Goal: Transaction & Acquisition: Purchase product/service

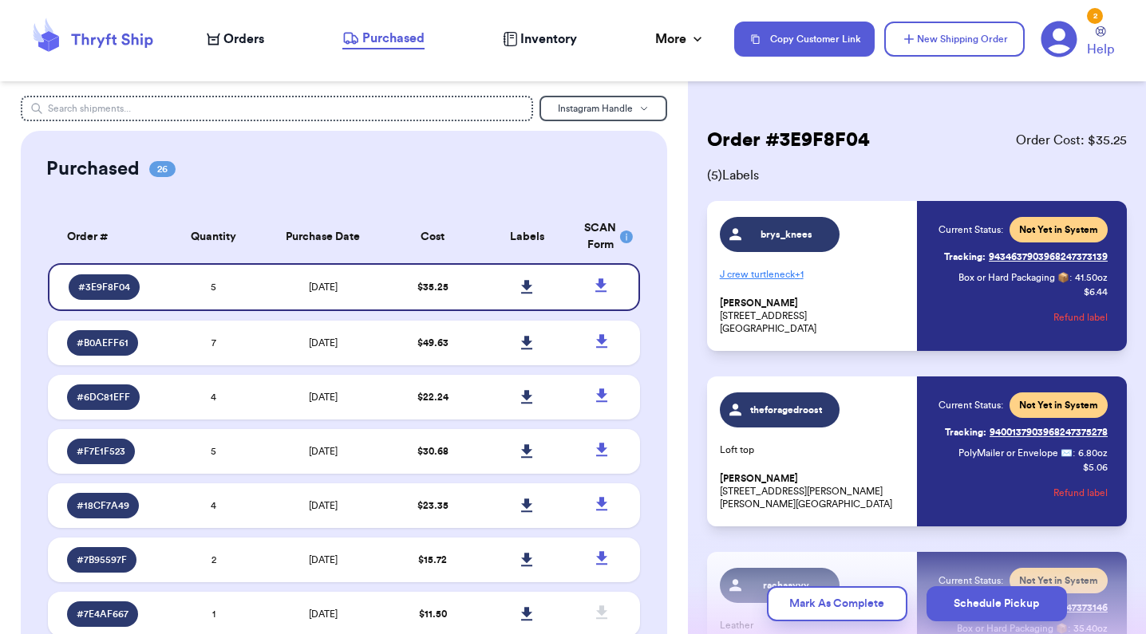
click at [237, 43] on span "Orders" at bounding box center [243, 39] width 41 height 19
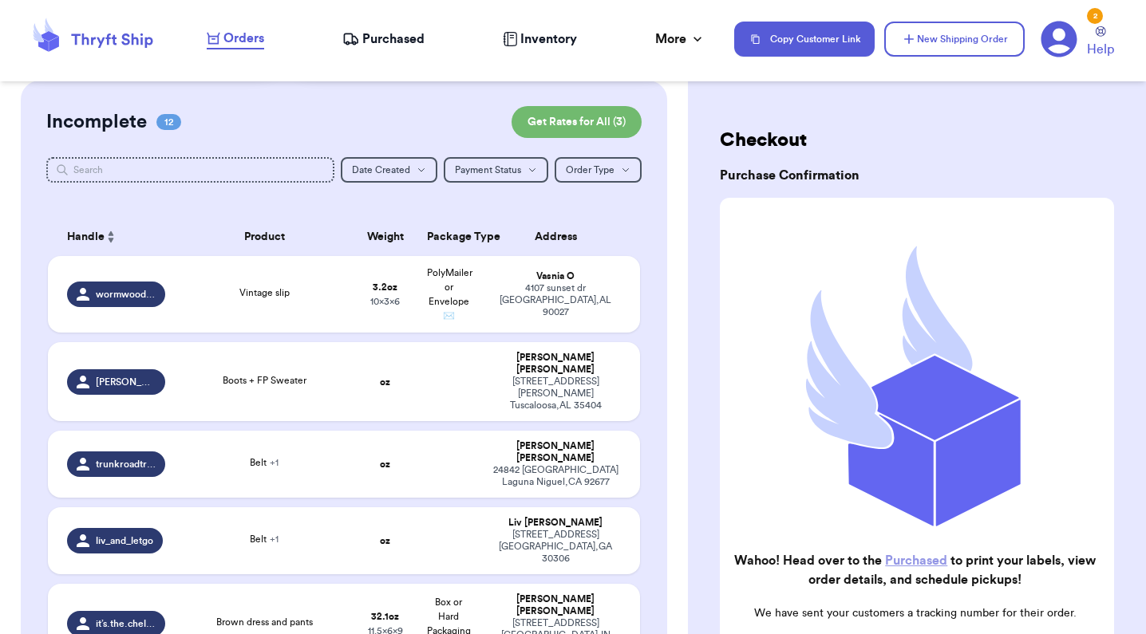
scroll to position [169, 0]
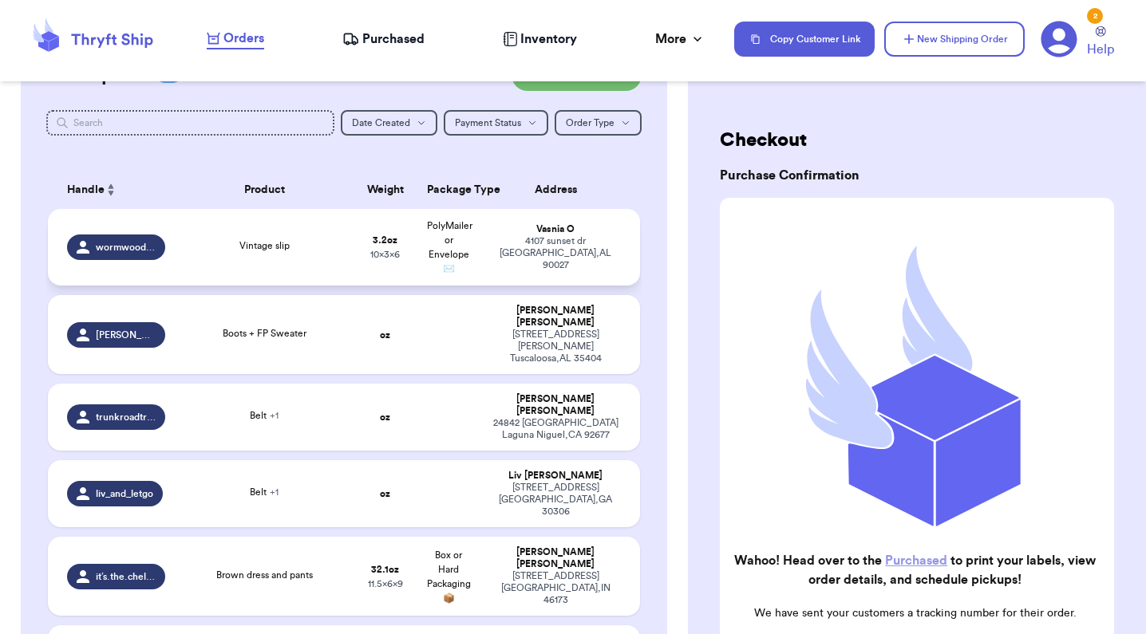
click at [355, 262] on td "3.2 oz 10 x 3 x 6" at bounding box center [385, 247] width 64 height 77
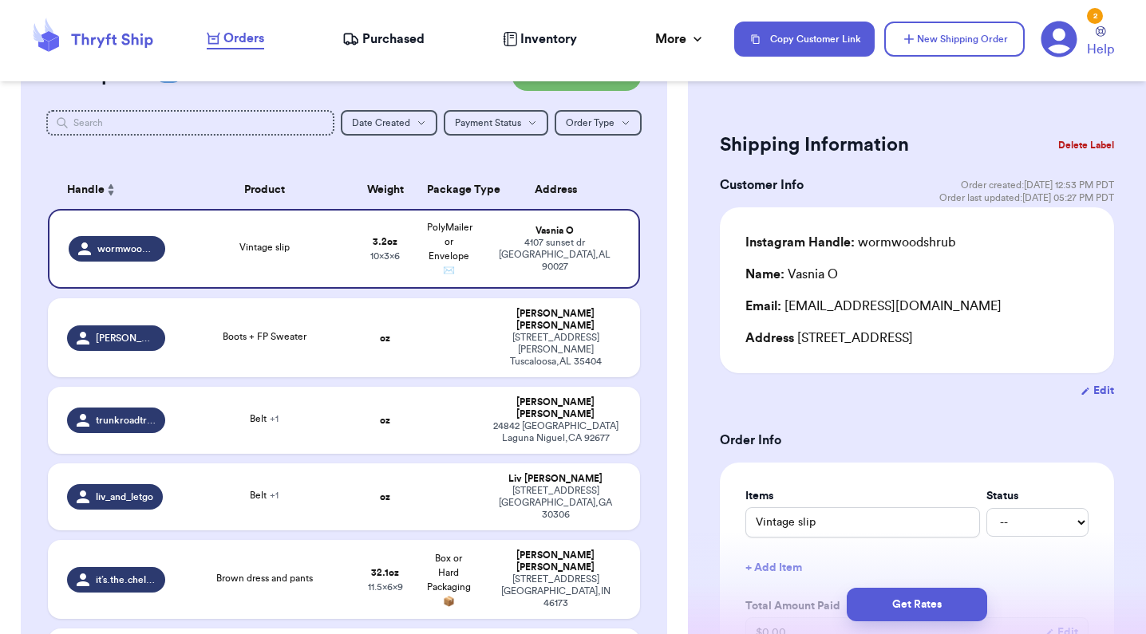
click at [1091, 392] on button "Edit" at bounding box center [1097, 391] width 34 height 16
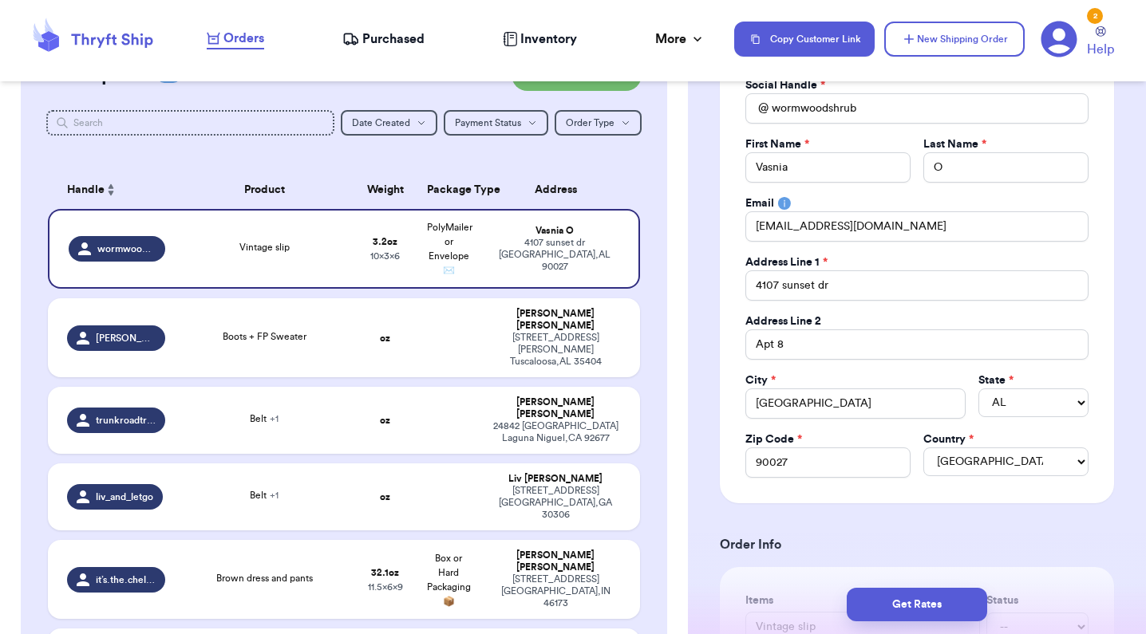
scroll to position [159, 0]
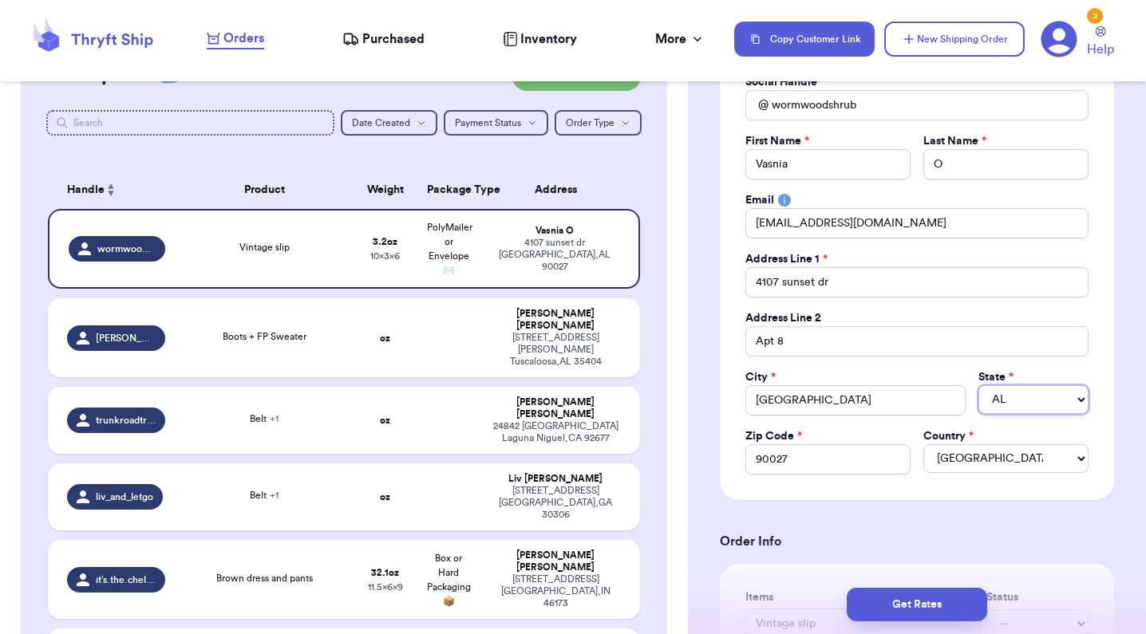
select select "CA"
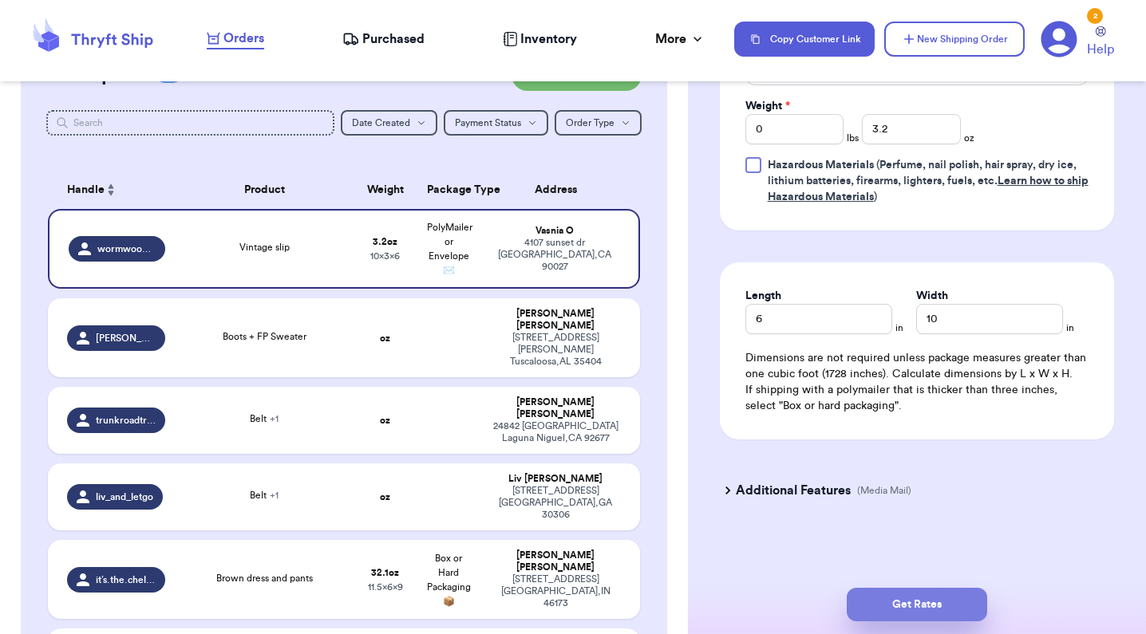
click at [923, 596] on button "Get Rates" at bounding box center [917, 605] width 140 height 34
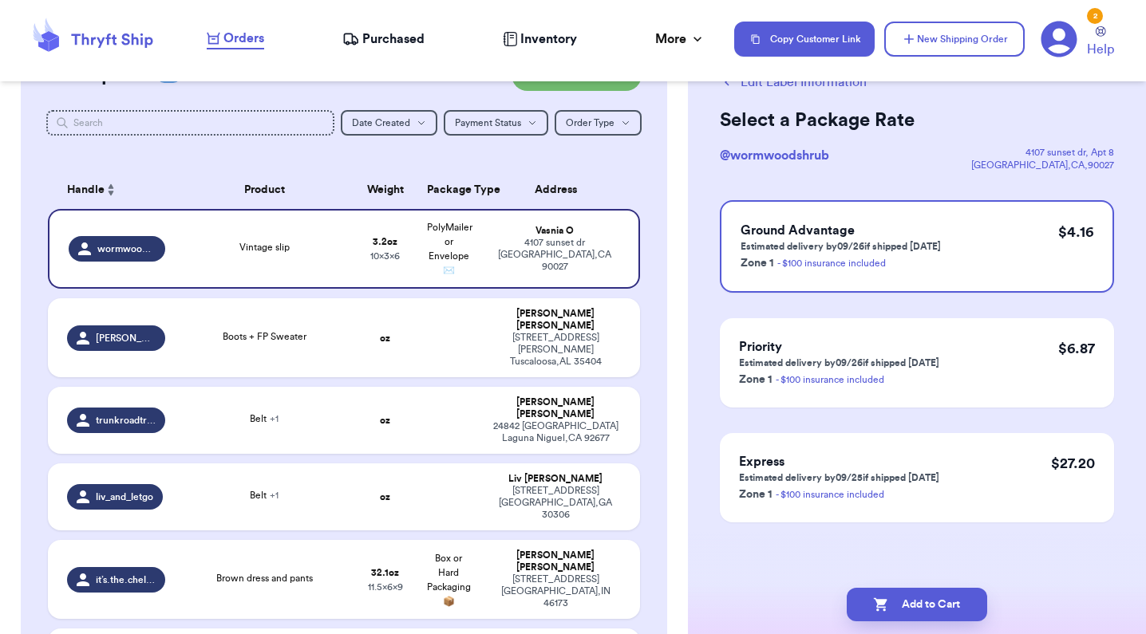
scroll to position [0, 0]
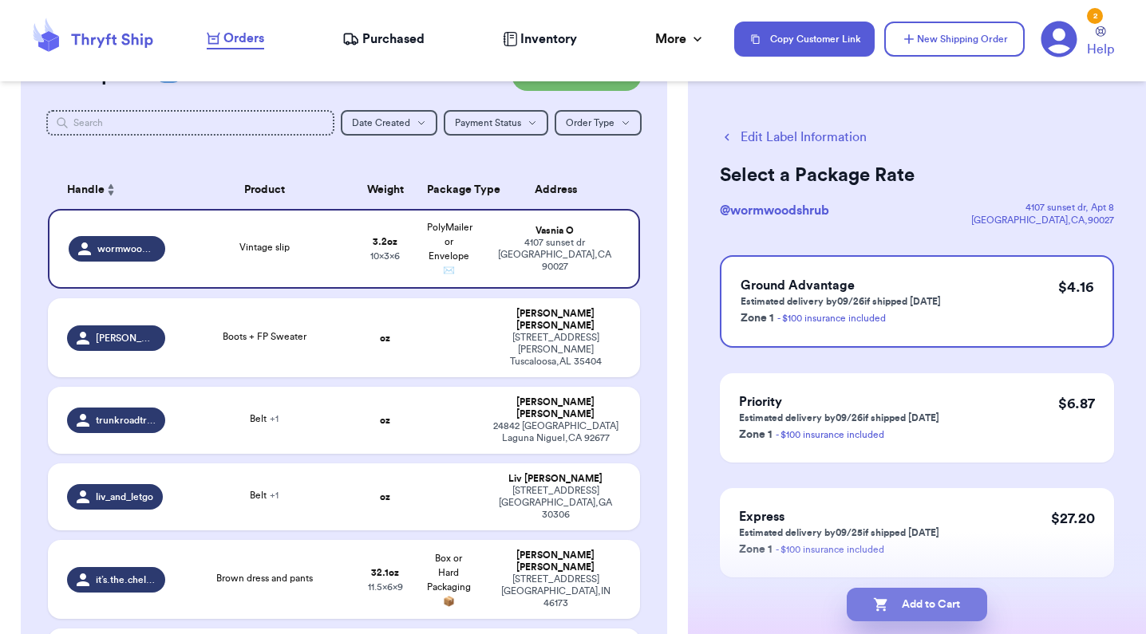
click at [903, 605] on button "Add to Cart" at bounding box center [917, 605] width 140 height 34
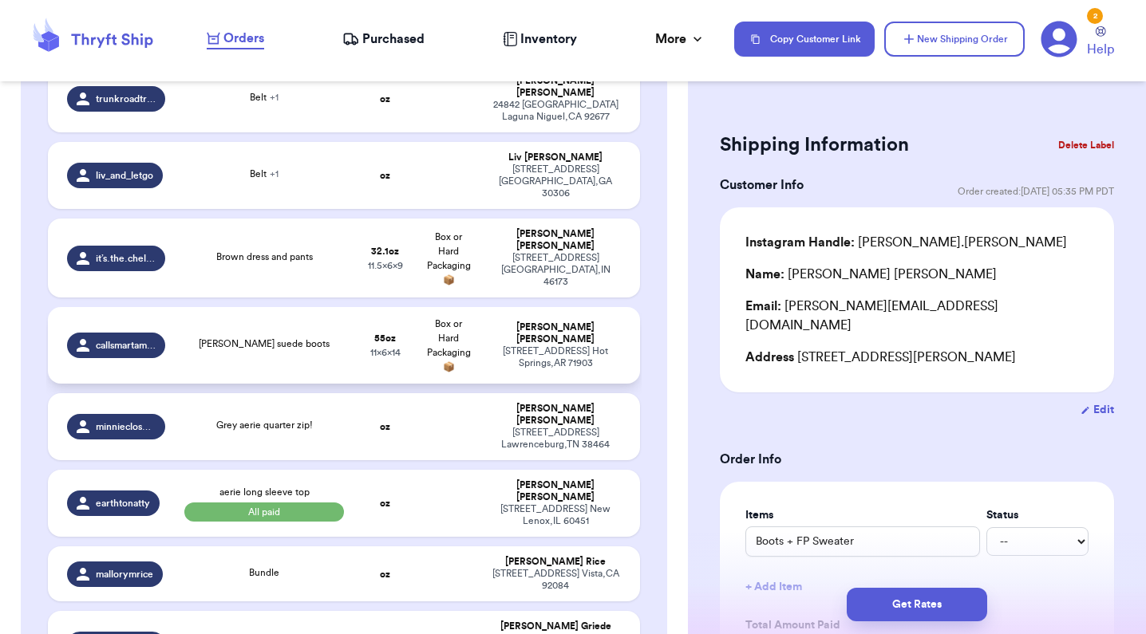
scroll to position [405, 0]
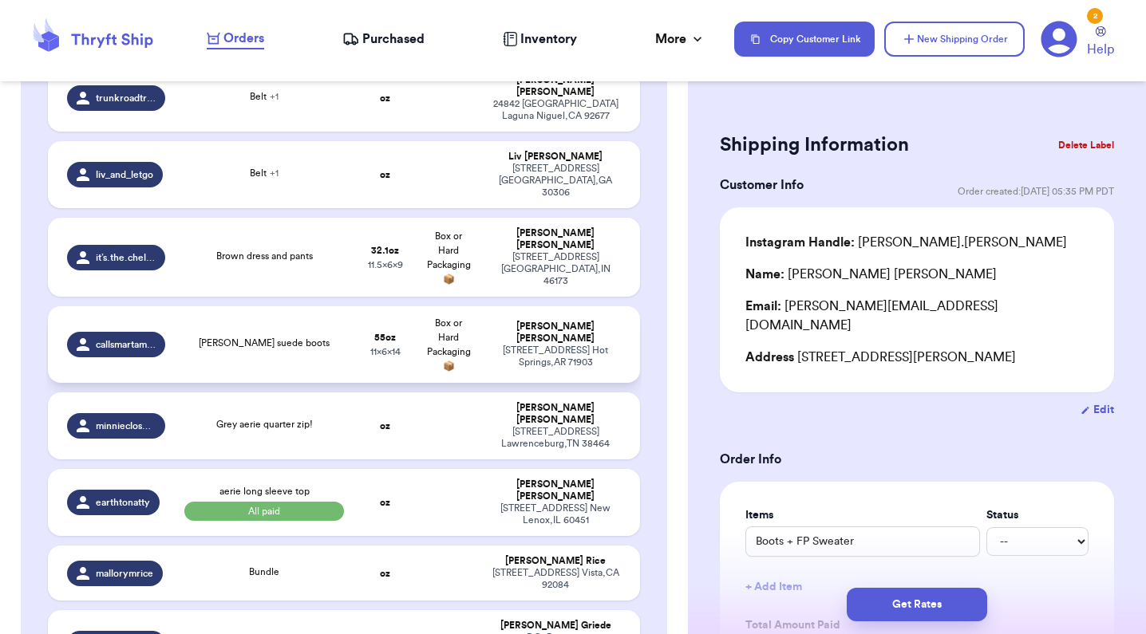
click at [302, 335] on td "[PERSON_NAME] suede boots" at bounding box center [264, 344] width 178 height 77
type input "[PERSON_NAME] suede boots"
type input "3"
type input "7"
type input "14"
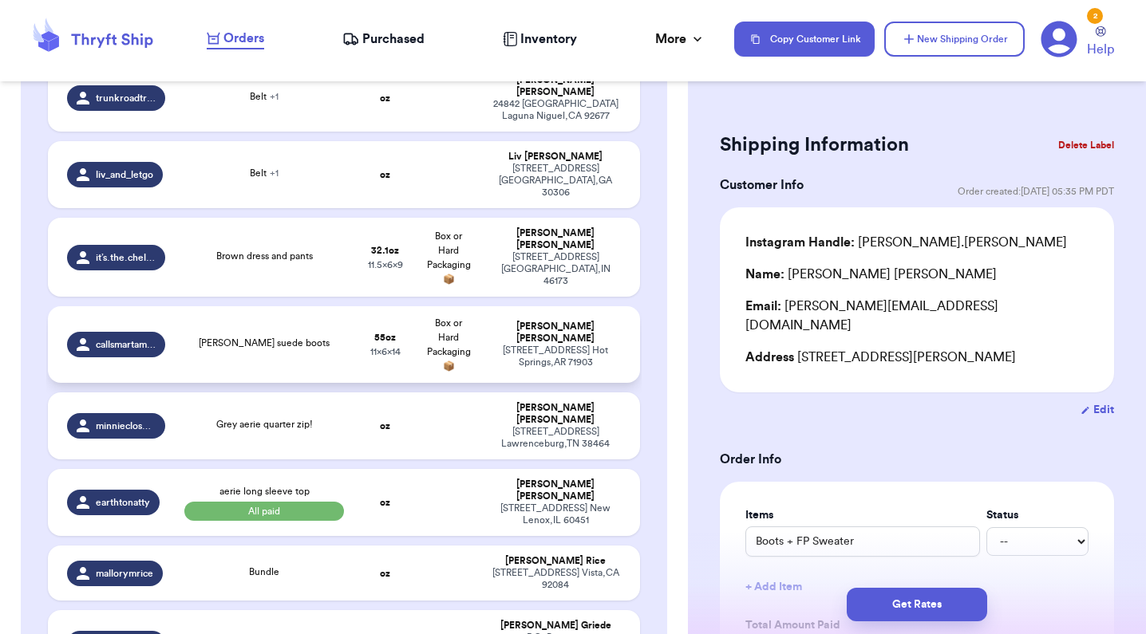
type input "11"
type input "6"
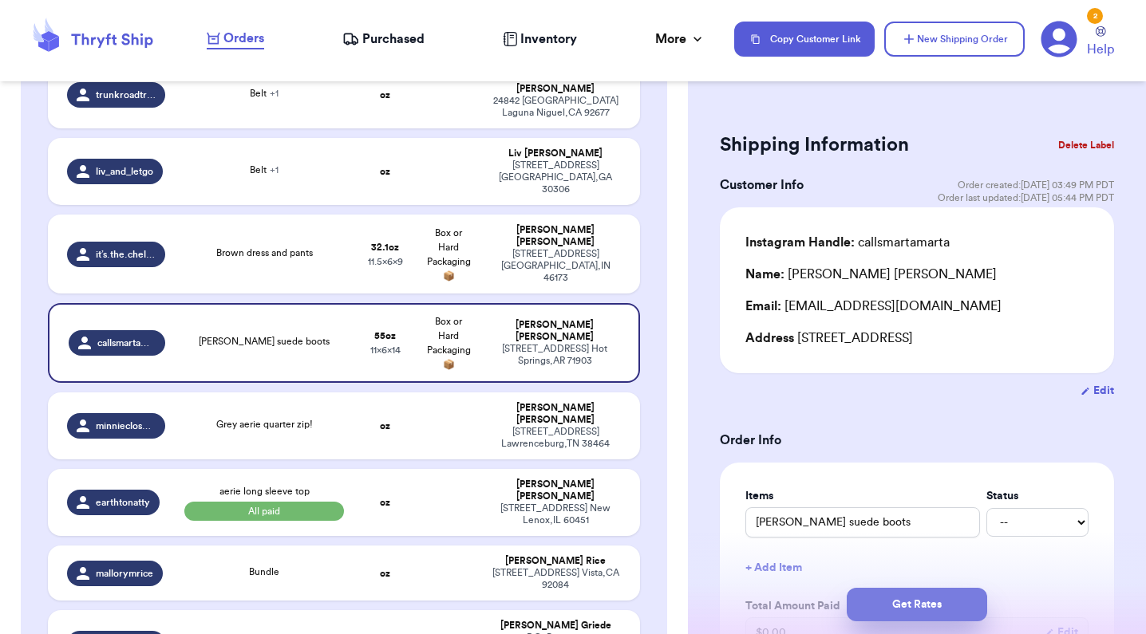
click at [900, 606] on button "Get Rates" at bounding box center [917, 605] width 140 height 34
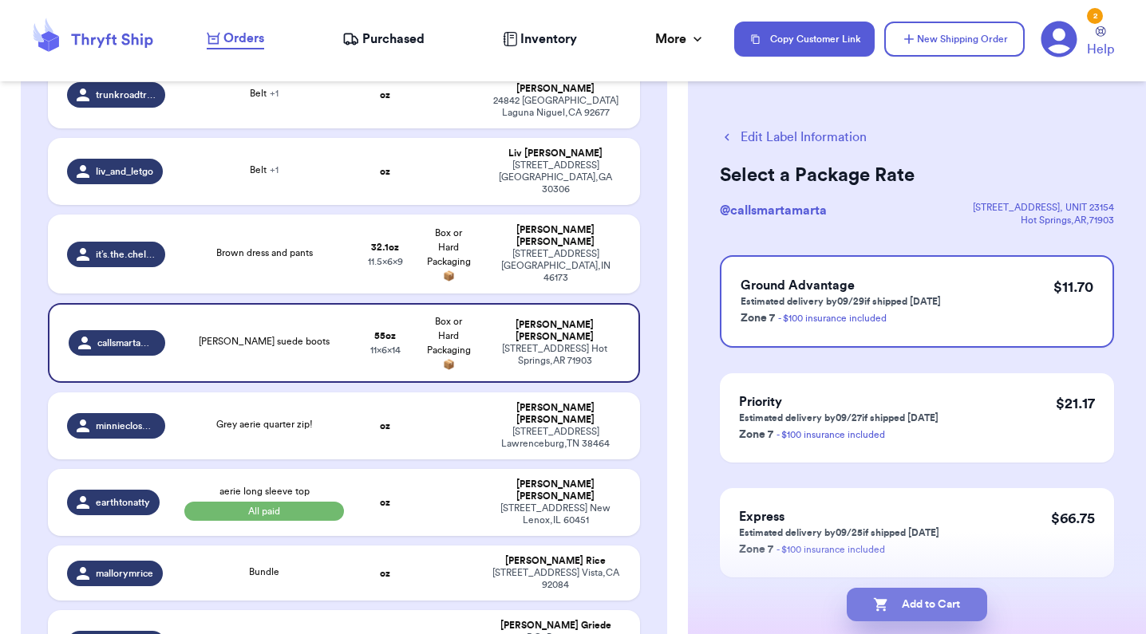
click at [922, 604] on button "Add to Cart" at bounding box center [917, 605] width 140 height 34
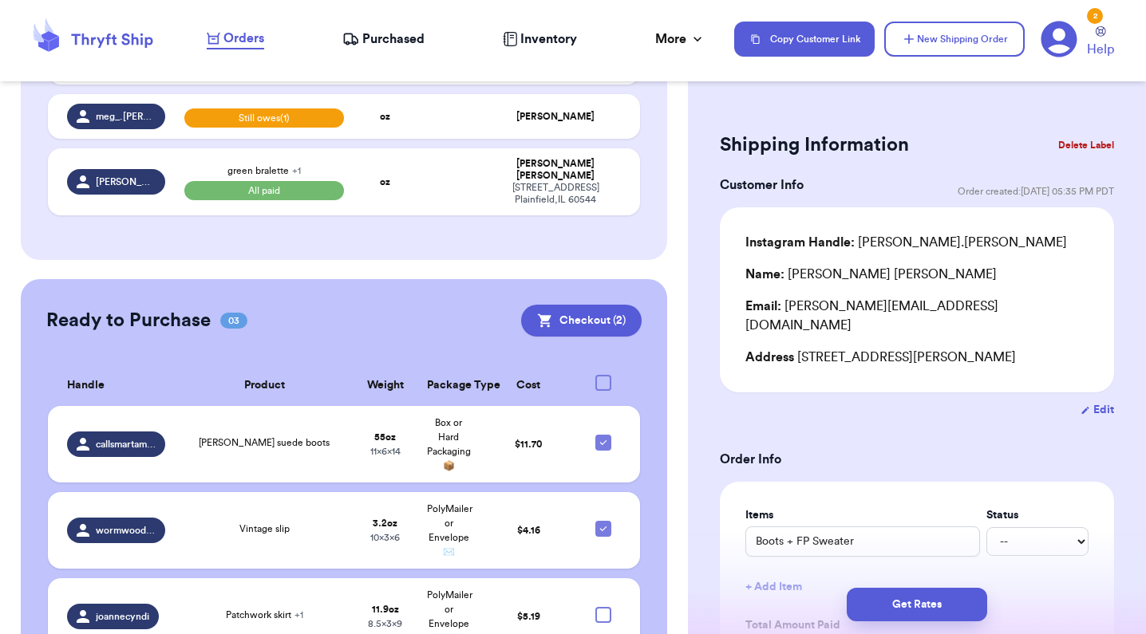
scroll to position [911, 0]
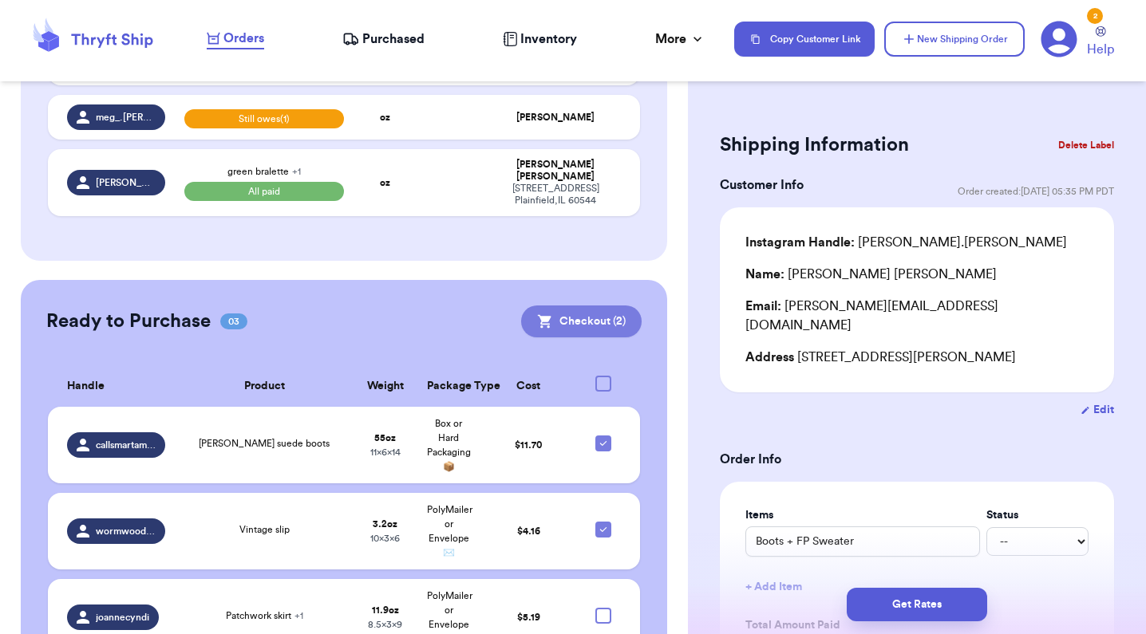
click at [591, 306] on button "Checkout ( 2 )" at bounding box center [581, 322] width 120 height 32
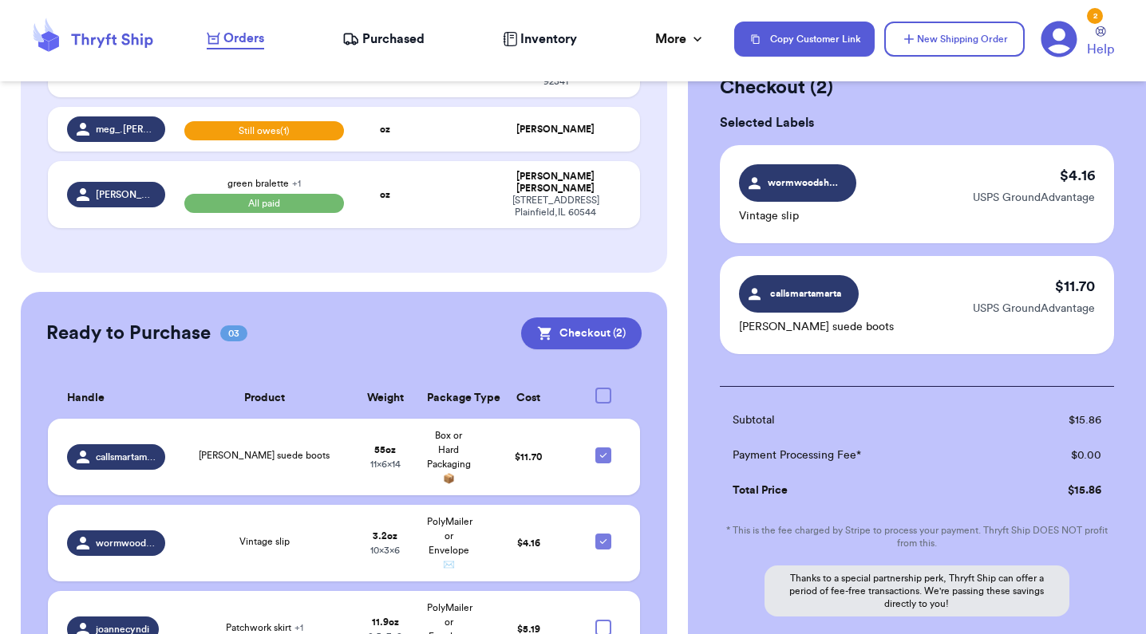
scroll to position [37, 0]
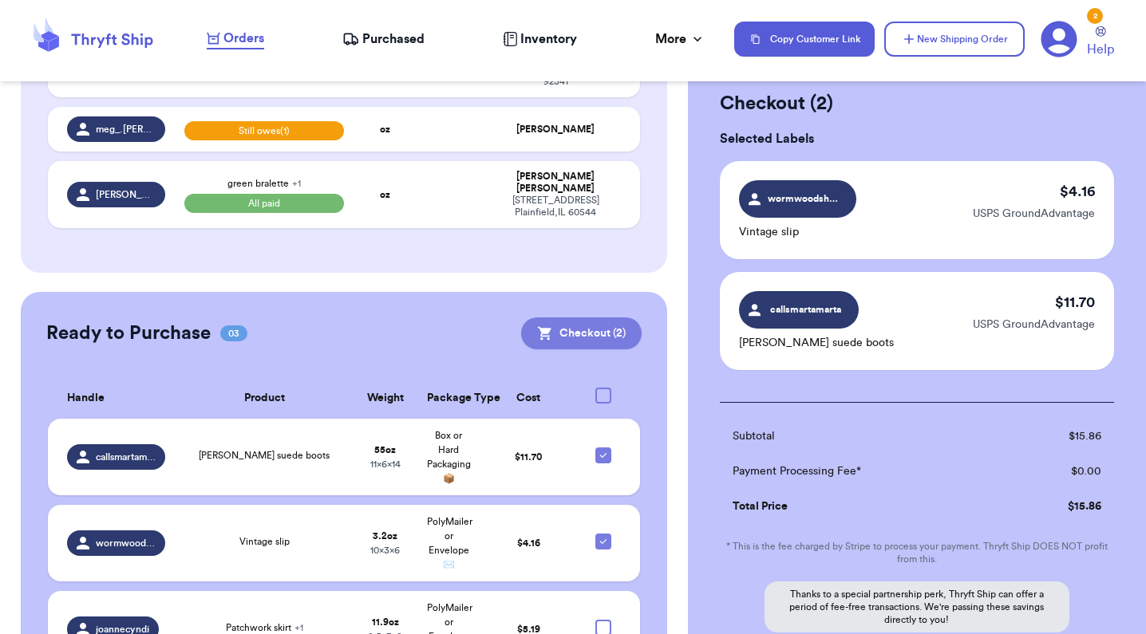
click at [603, 318] on button "Checkout ( 2 )" at bounding box center [581, 334] width 120 height 32
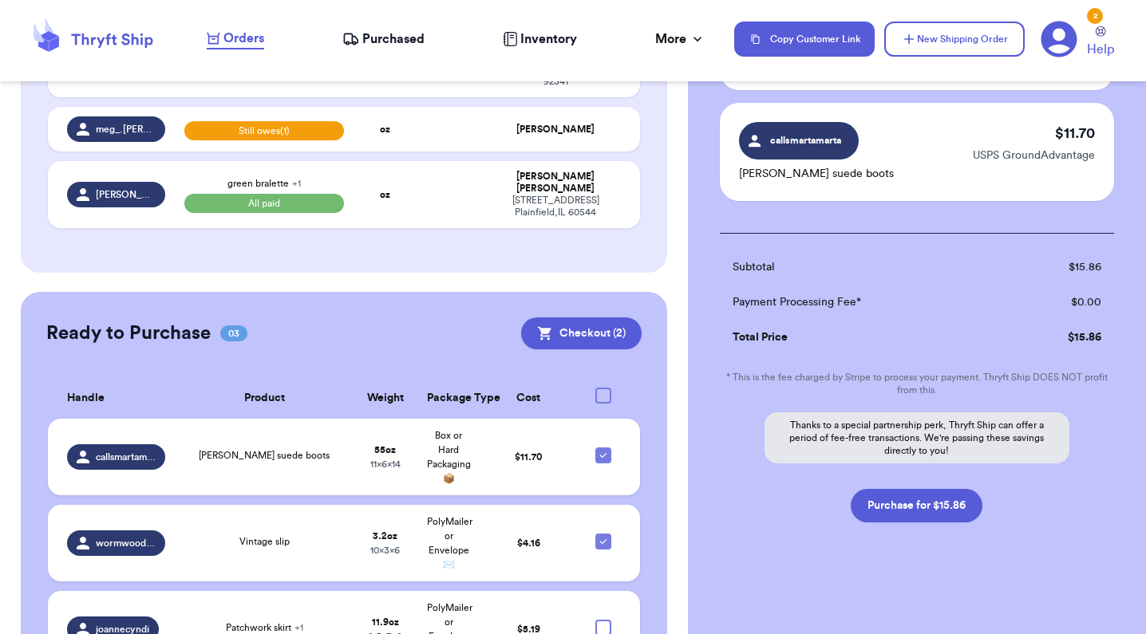
scroll to position [206, 0]
click at [937, 523] on div "Checkout ( 2 ) Selected Labels wormwoodshrub Vintage slip $ 4.16 USPS GroundAdv…" at bounding box center [917, 262] width 458 height 744
click at [931, 507] on button "Purchase for $15.86" at bounding box center [917, 506] width 132 height 34
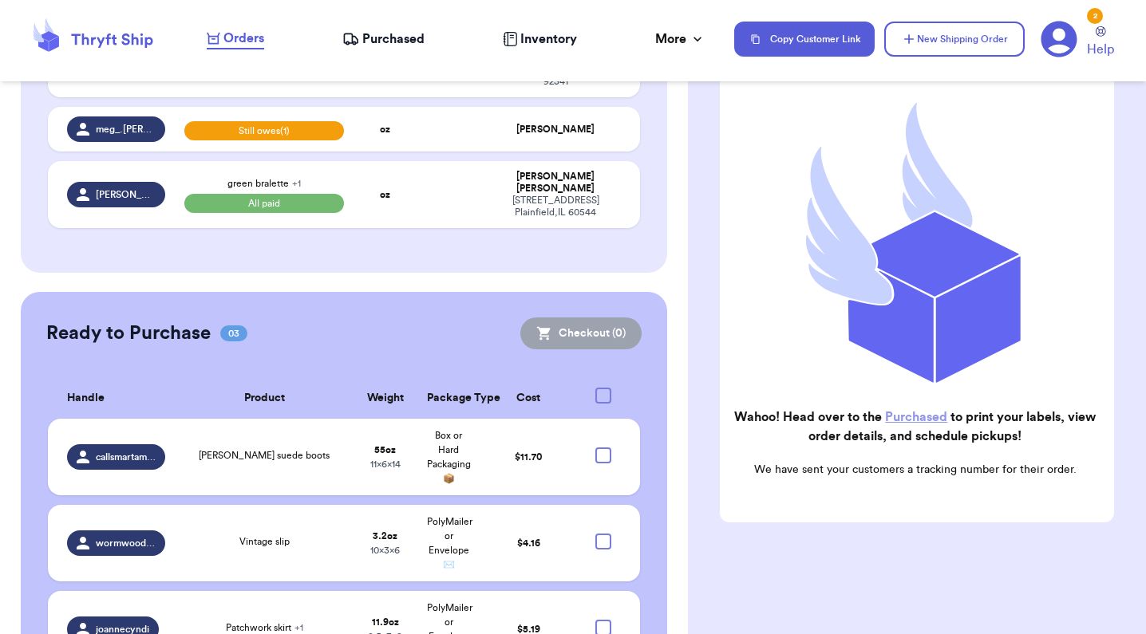
checkbox input "false"
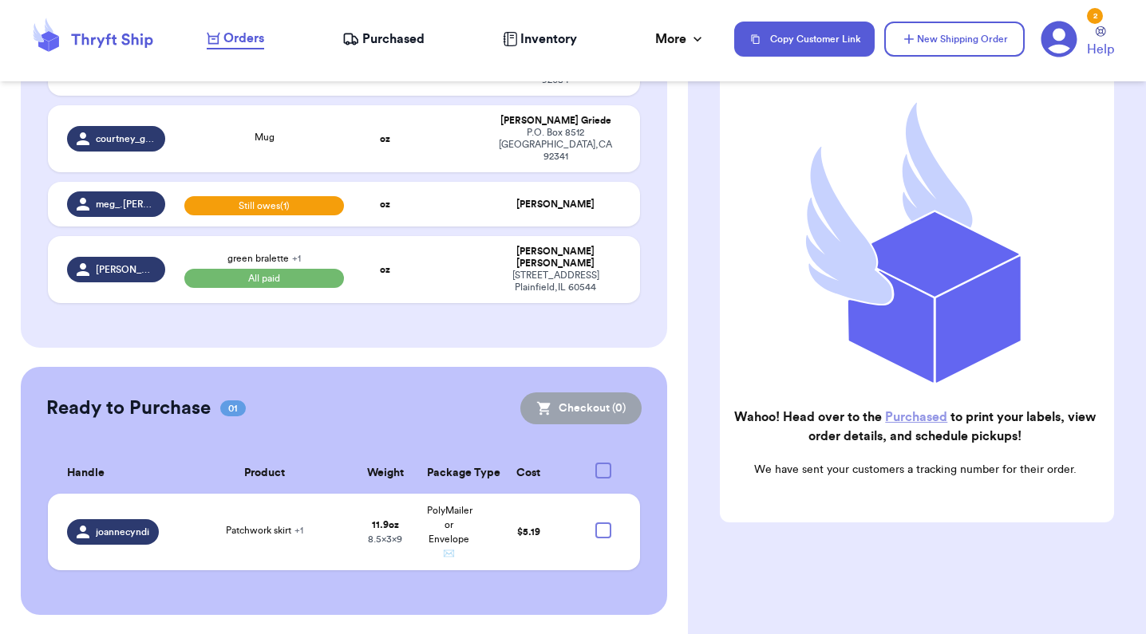
scroll to position [724, 0]
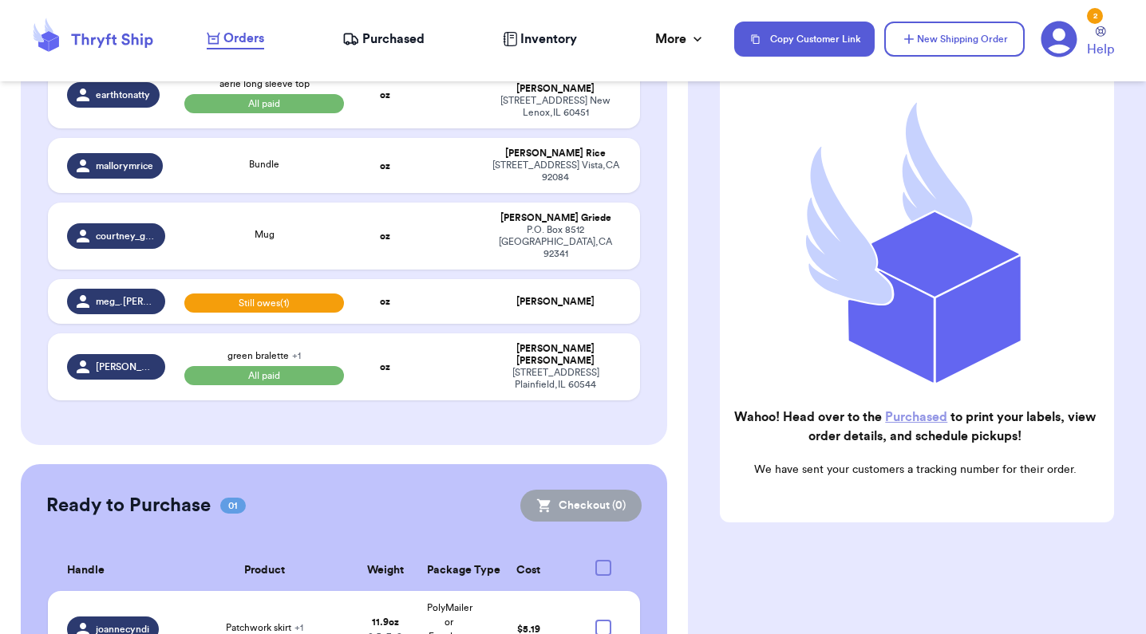
click at [393, 30] on span "Purchased" at bounding box center [393, 39] width 62 height 19
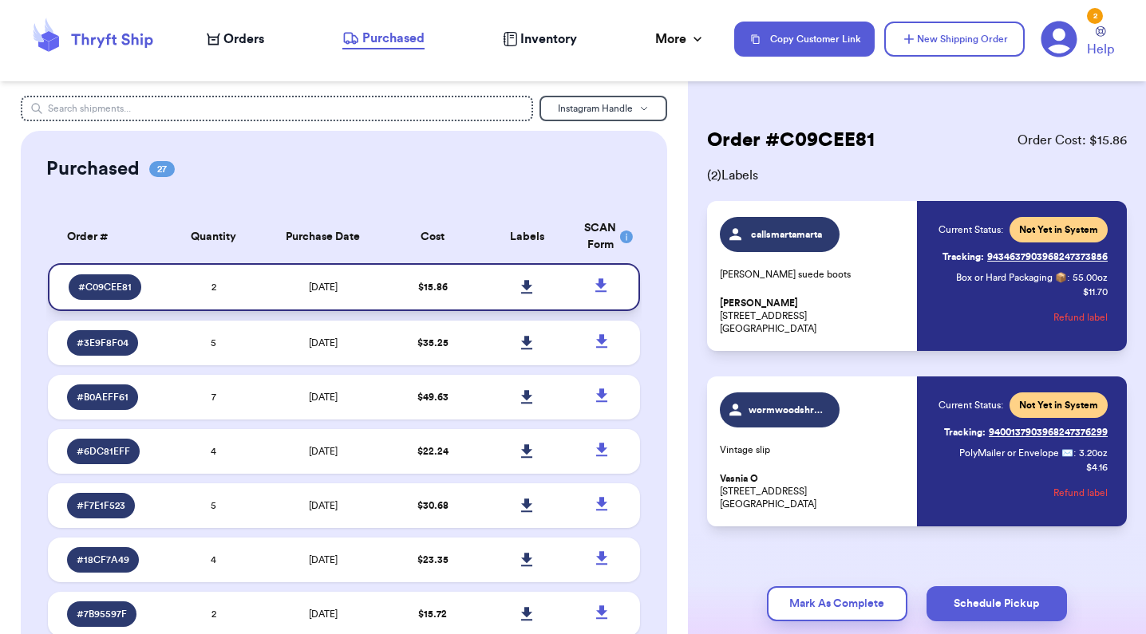
click at [523, 294] on icon at bounding box center [527, 287] width 12 height 14
